Goal: Task Accomplishment & Management: Use online tool/utility

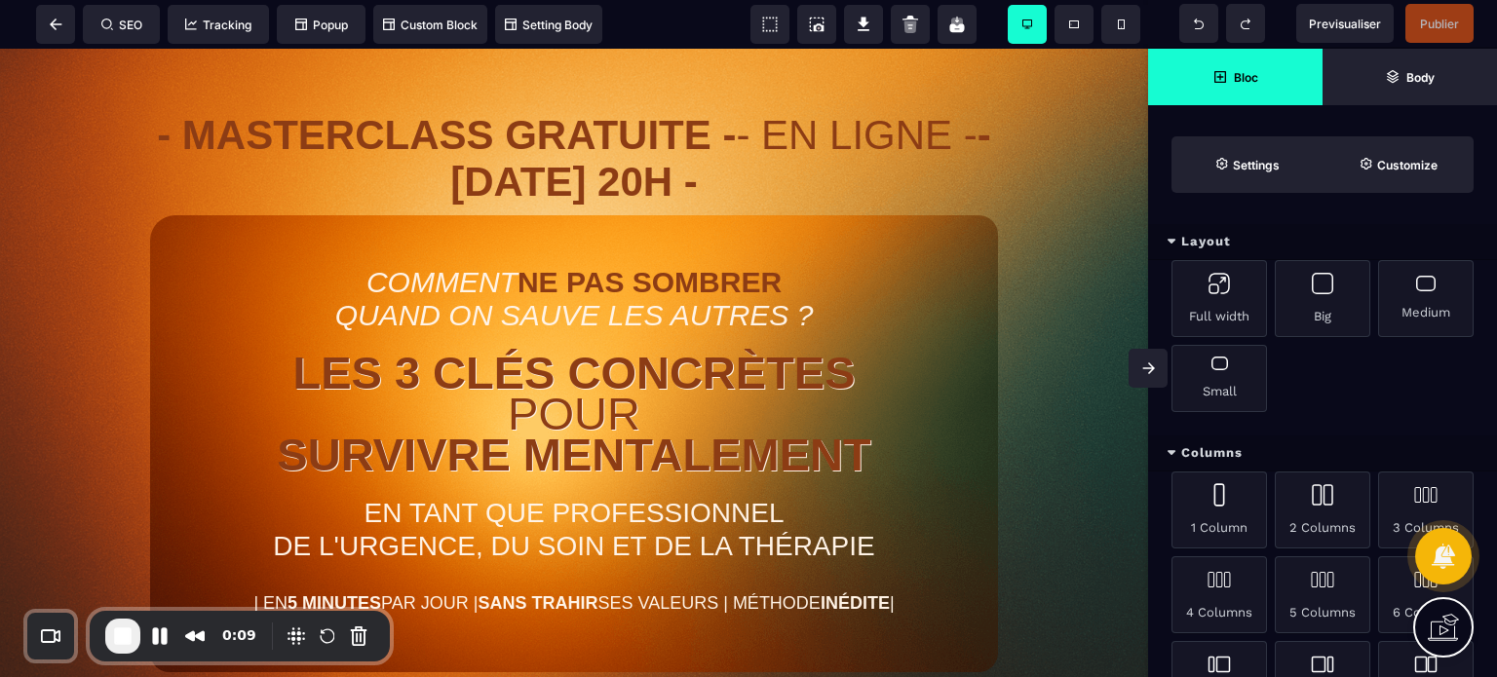
click at [1142, 367] on icon at bounding box center [1148, 369] width 13 height 12
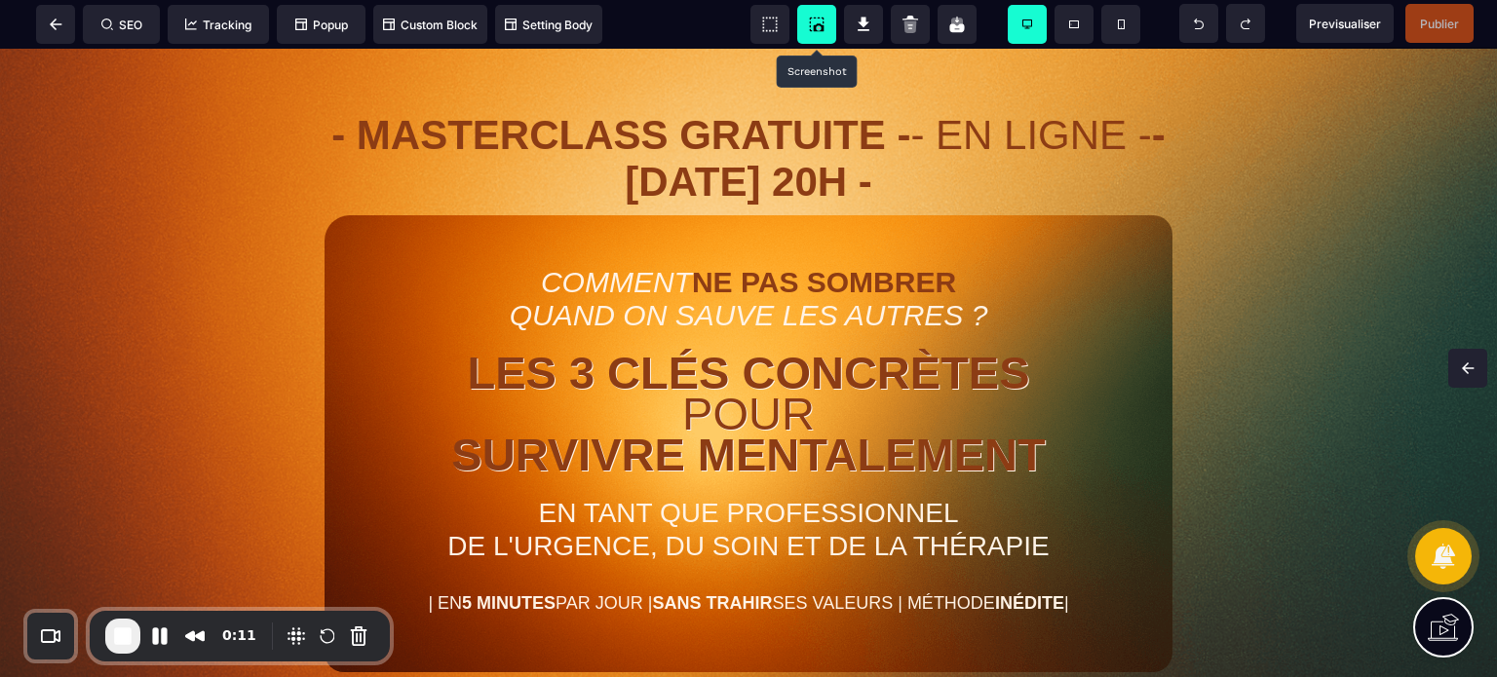
click at [810, 22] on icon at bounding box center [817, 25] width 15 height 15
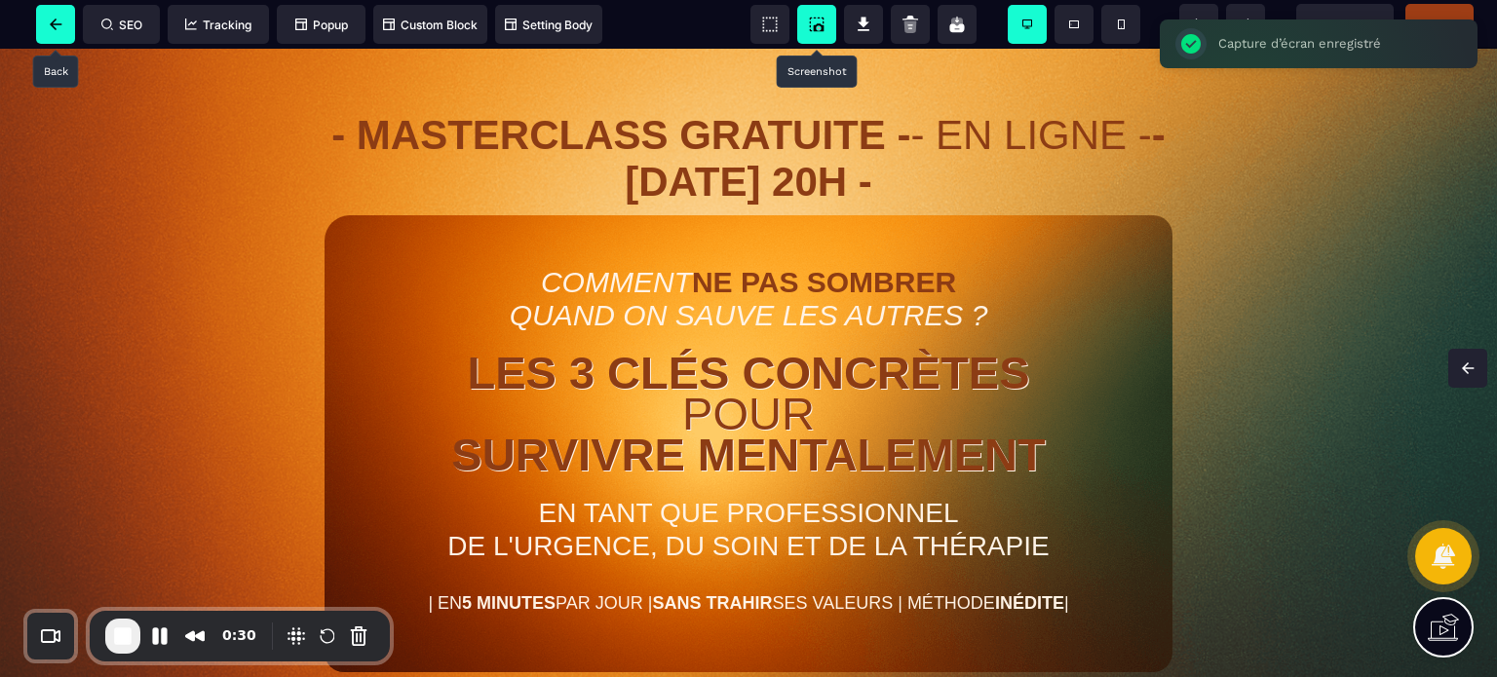
click at [44, 9] on span at bounding box center [55, 24] width 39 height 39
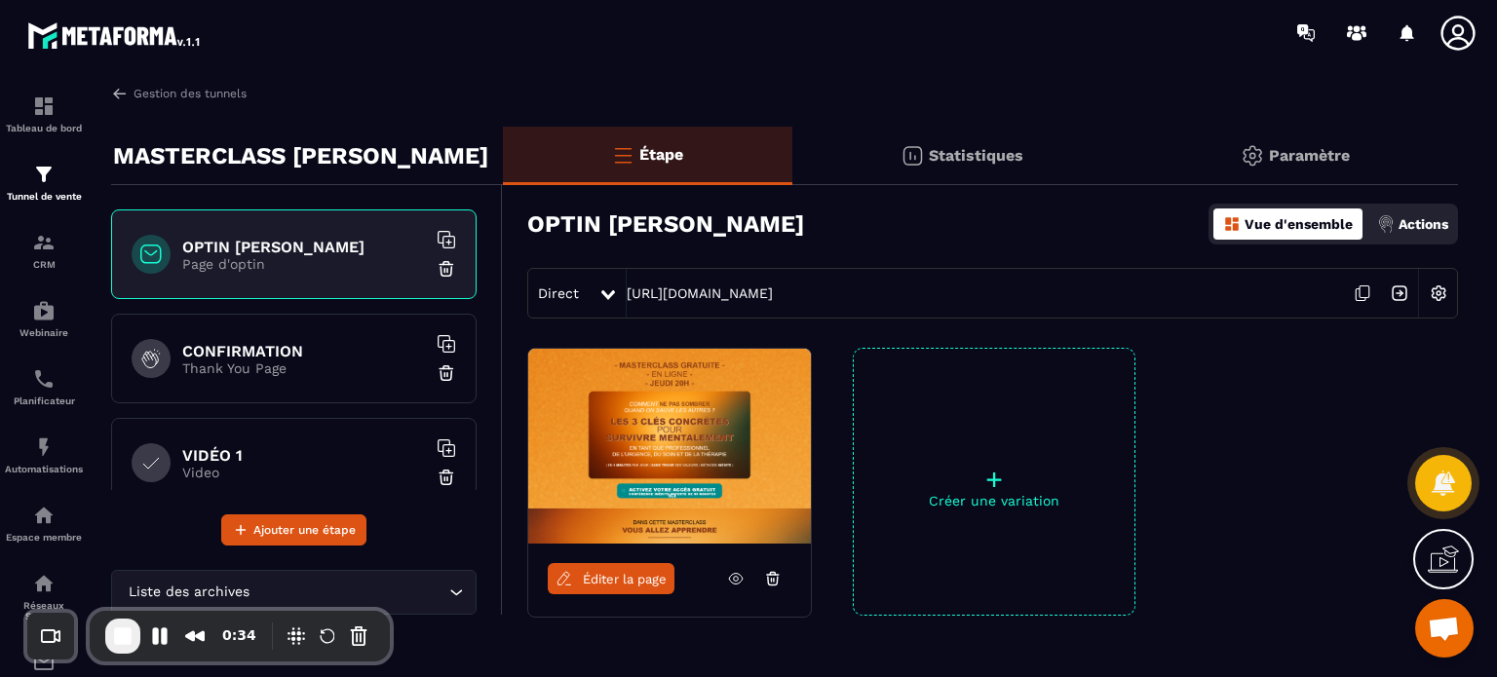
click at [319, 357] on h6 "CONFIRMATION" at bounding box center [304, 351] width 244 height 19
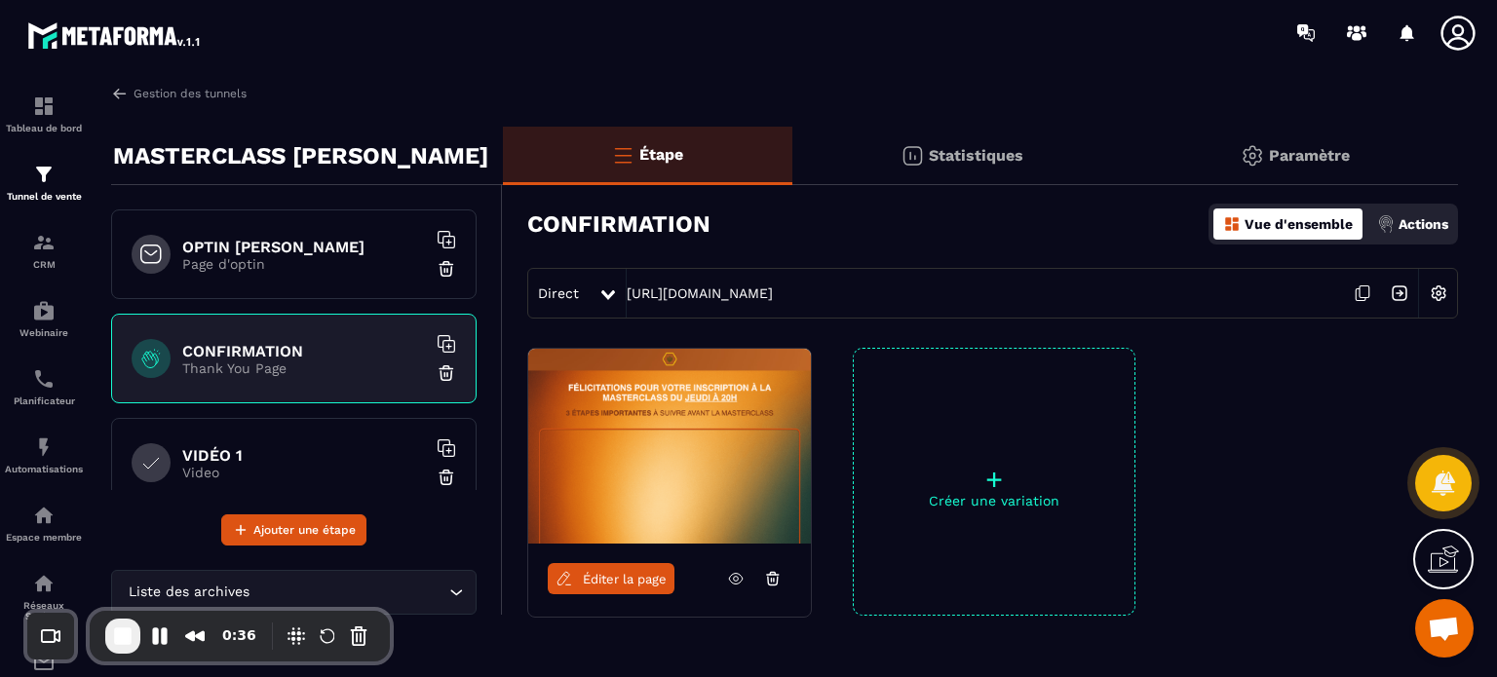
click at [290, 451] on h6 "VIDÉO 1" at bounding box center [304, 455] width 244 height 19
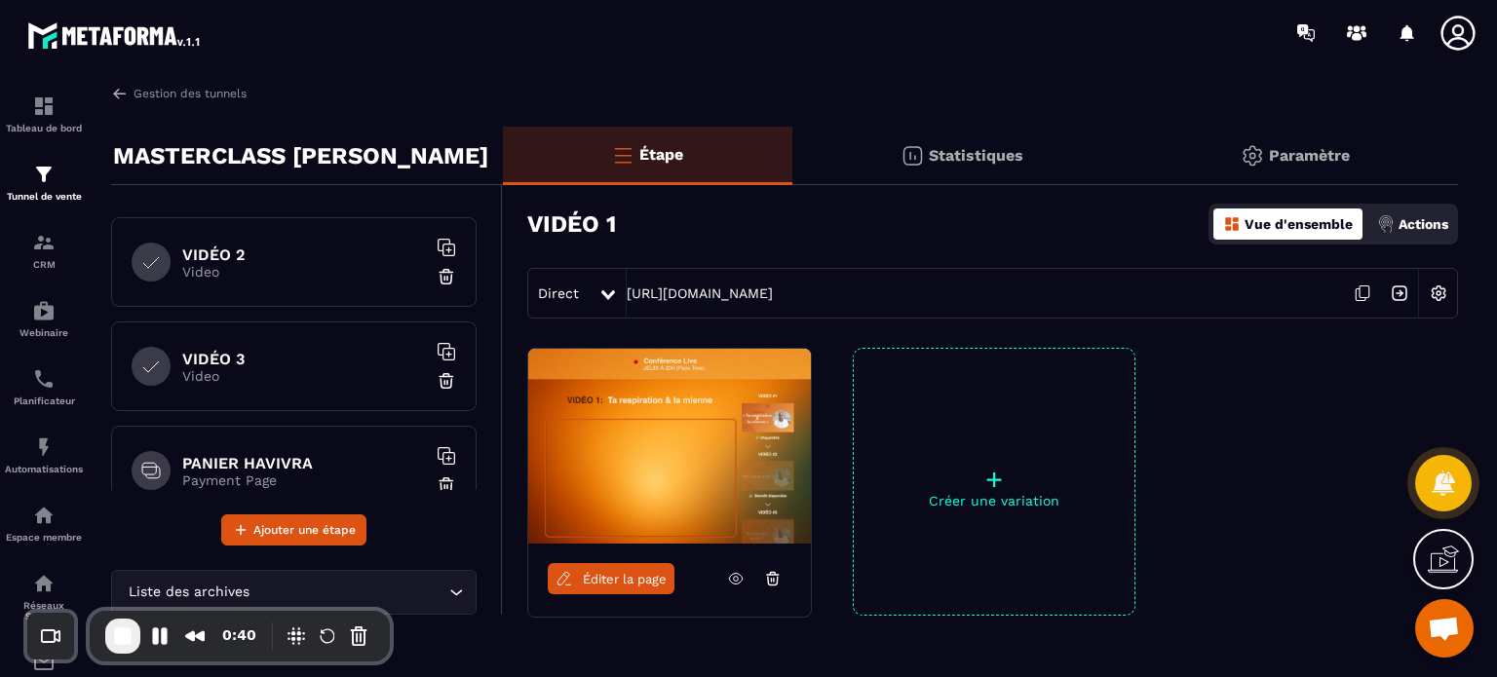
scroll to position [226, 0]
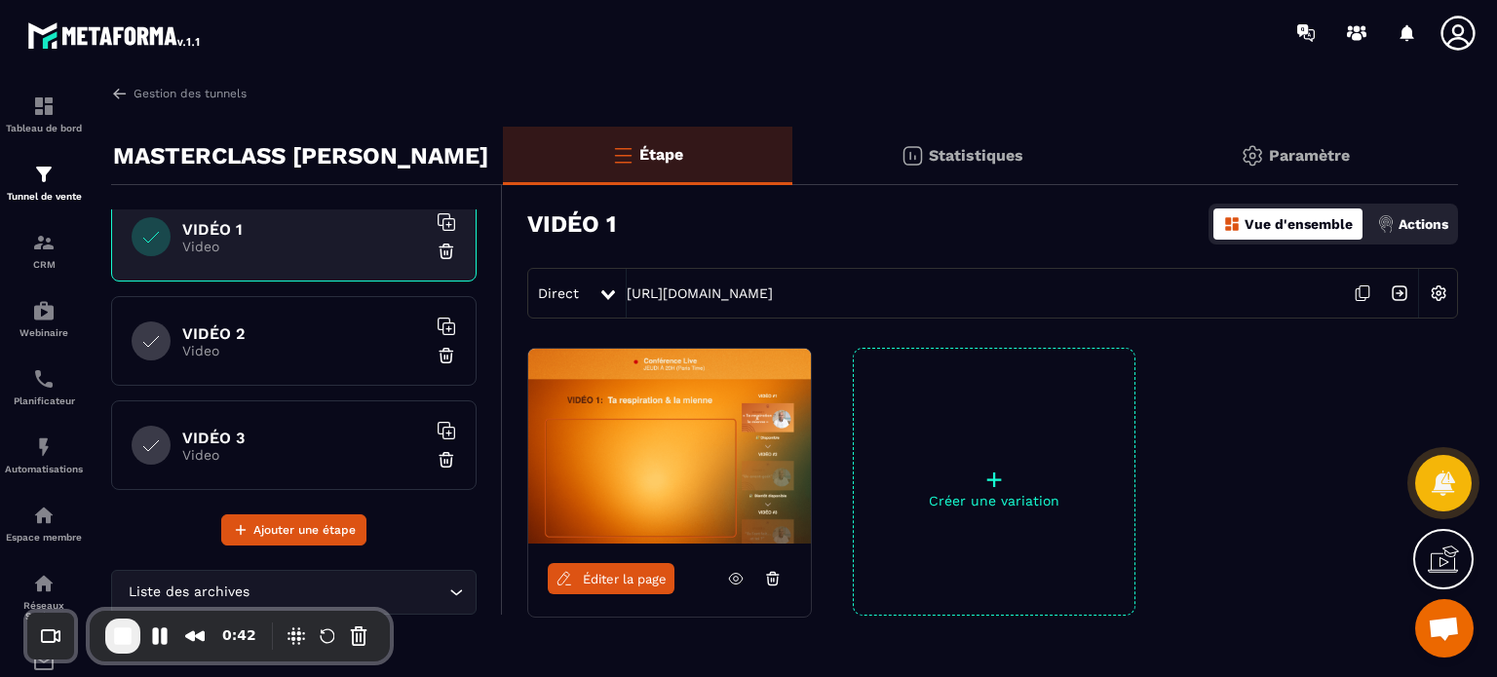
click at [285, 337] on h6 "VIDÉO 2" at bounding box center [304, 334] width 244 height 19
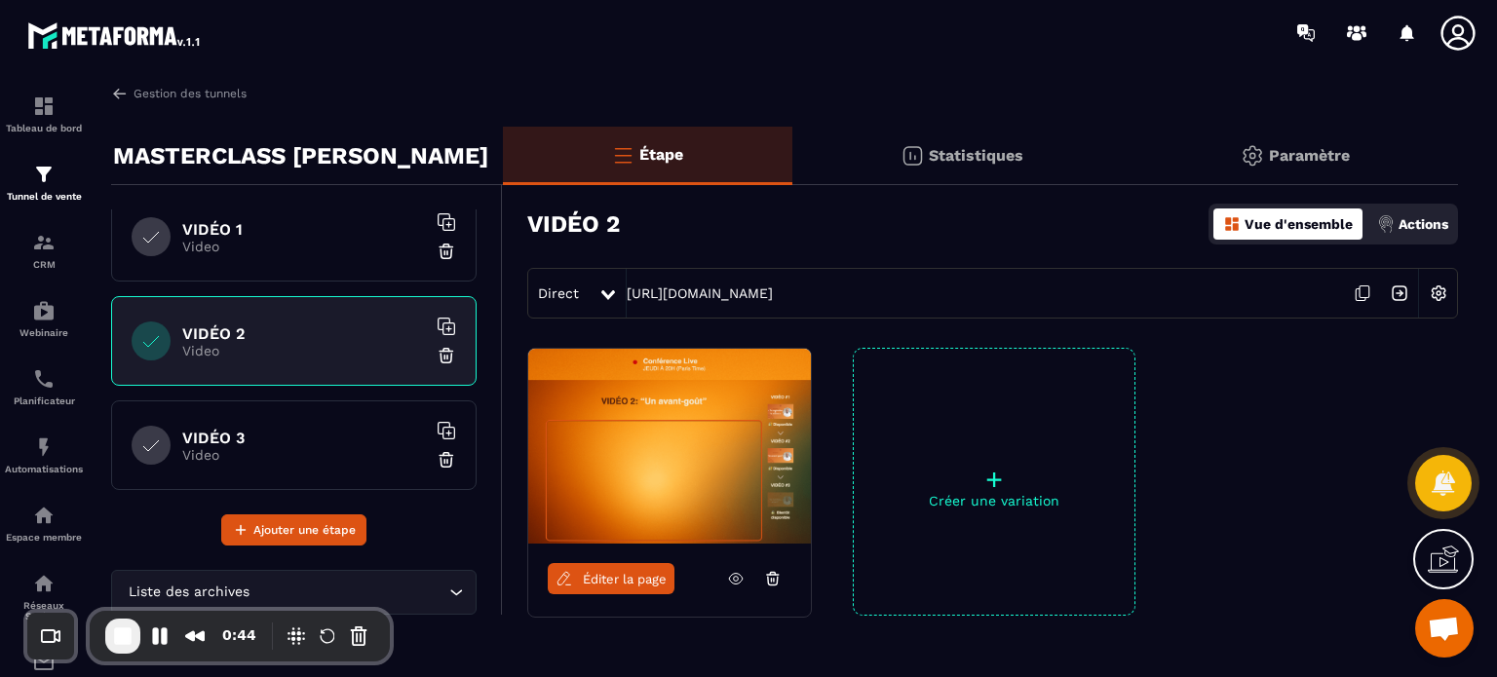
click at [256, 460] on p "Video" at bounding box center [304, 455] width 244 height 16
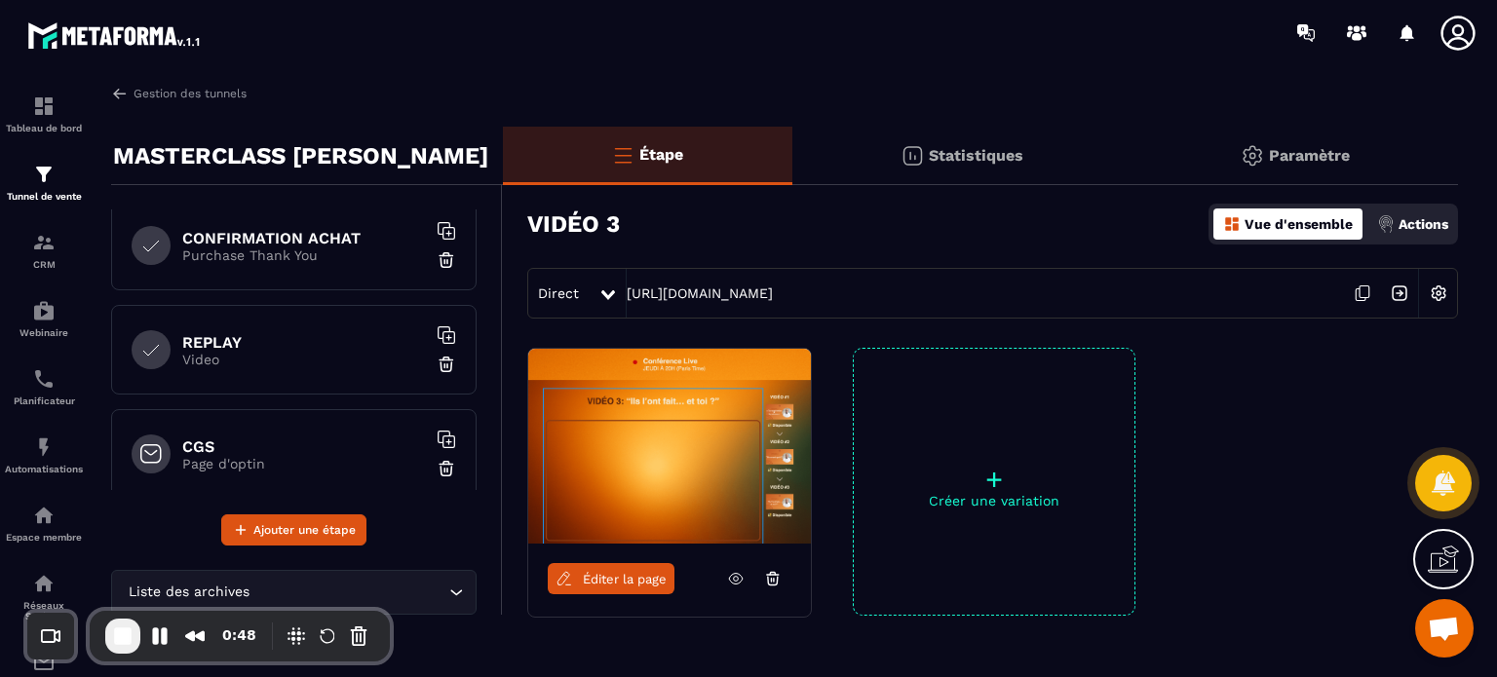
scroll to position [728, 0]
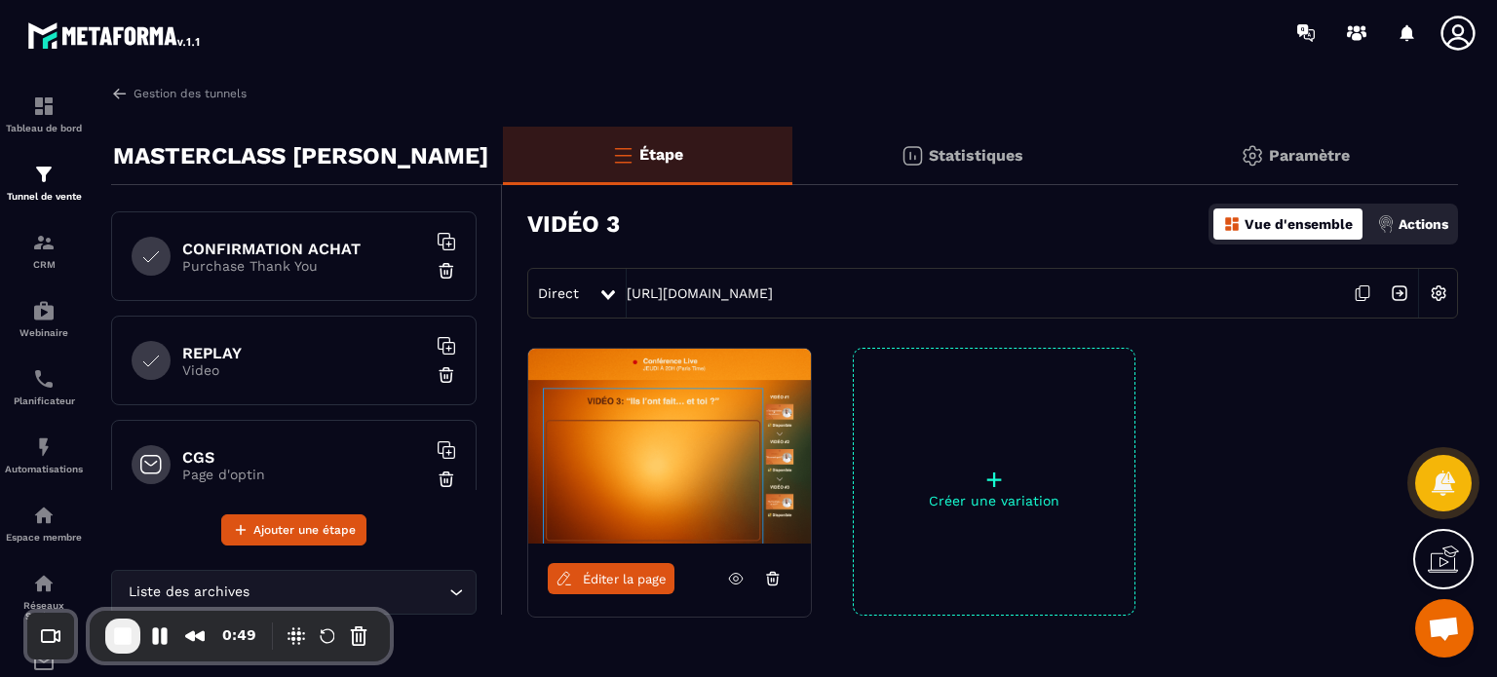
click at [304, 377] on div "REPLAY Video" at bounding box center [294, 361] width 366 height 90
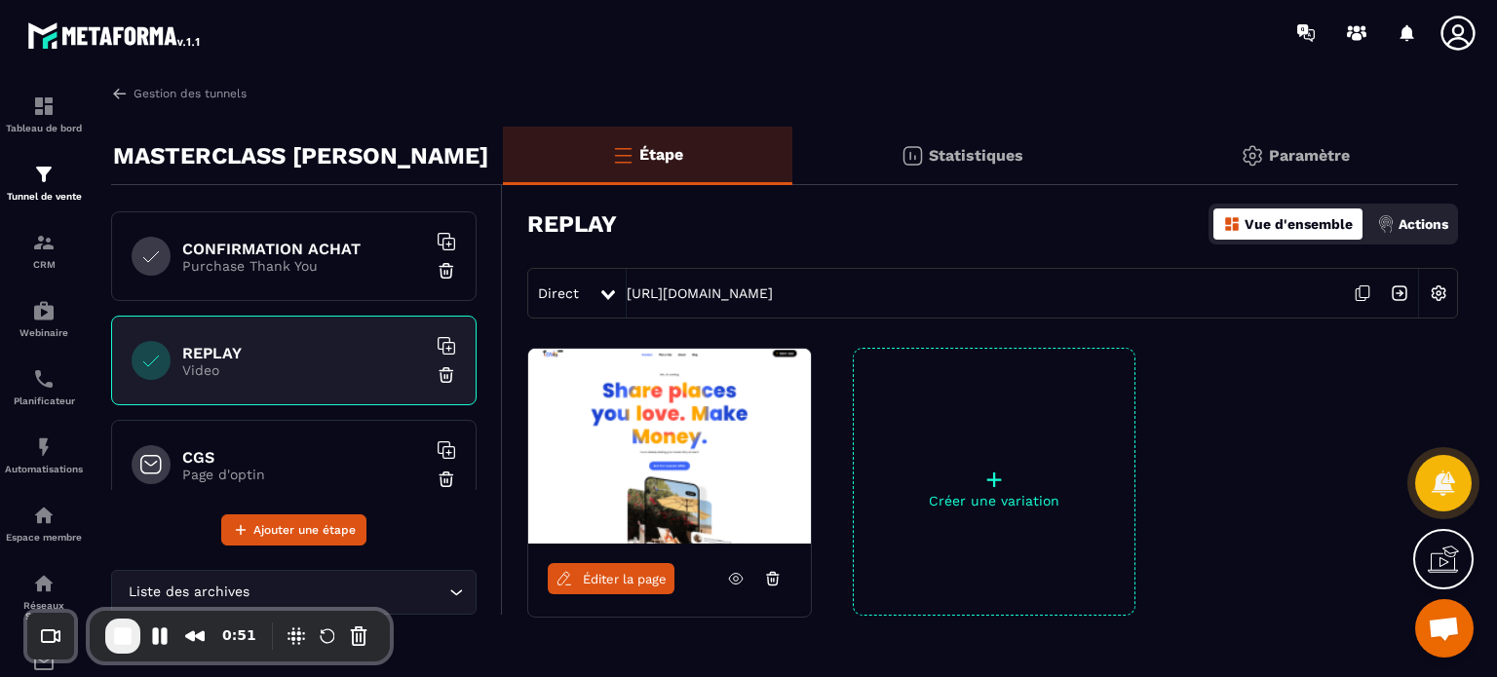
click at [632, 572] on span "Éditer la page" at bounding box center [625, 579] width 84 height 15
